Goal: Transaction & Acquisition: Purchase product/service

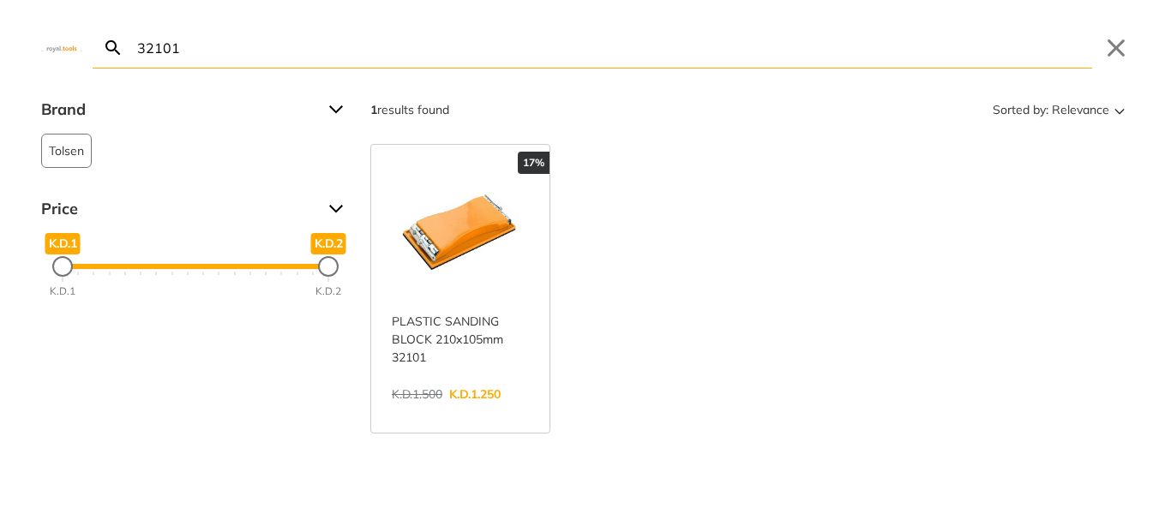
type input "32101"
click at [479, 412] on link "View more →" at bounding box center [460, 412] width 137 height 0
